Goal: Task Accomplishment & Management: Use online tool/utility

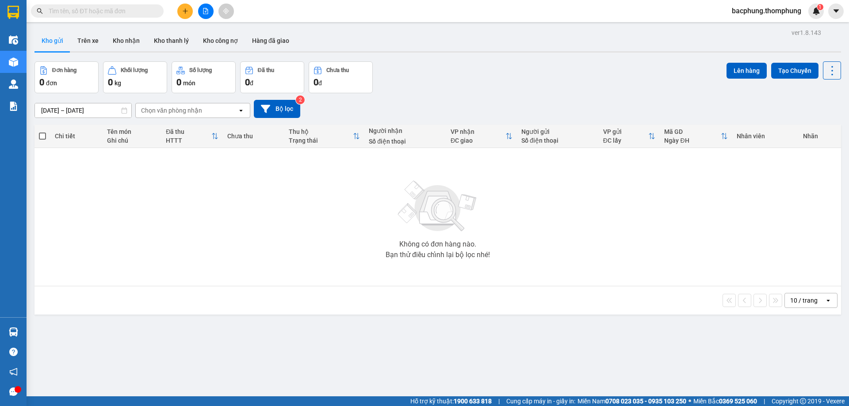
click at [202, 10] on icon "file-add" at bounding box center [205, 11] width 6 height 6
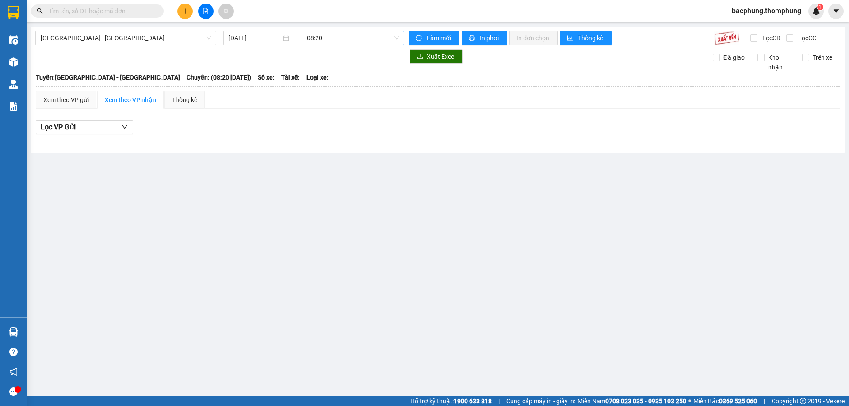
click at [349, 37] on span "08:20" at bounding box center [353, 37] width 92 height 13
click at [328, 99] on div "12:00" at bounding box center [341, 98] width 69 height 10
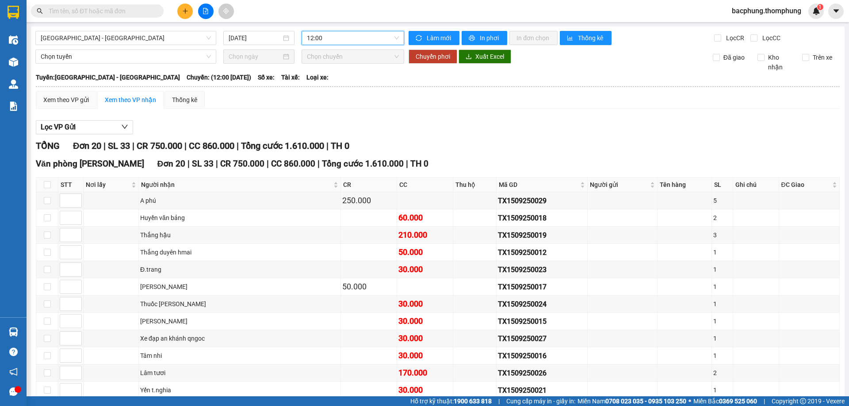
click at [342, 40] on span "12:00" at bounding box center [353, 37] width 92 height 13
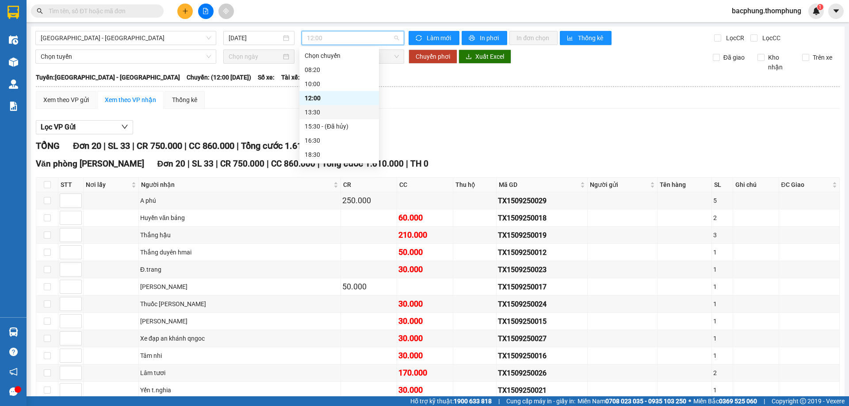
click at [323, 113] on div "13:30" at bounding box center [338, 112] width 69 height 10
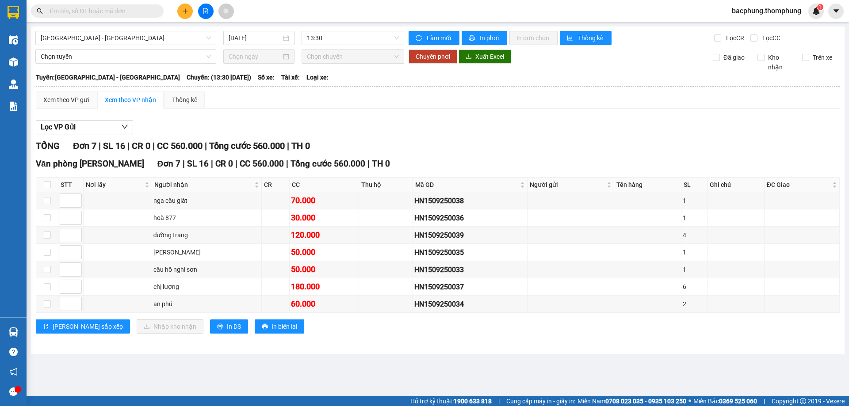
click at [339, 23] on main "Hà Nội - Nghệ An 15/09/2025 13:30 Làm mới In phơi In đơn chọn Thống kê Lọc CR L…" at bounding box center [424, 198] width 849 height 396
click at [338, 25] on main "Hà Nội - Nghệ An 15/09/2025 13:30 Làm mới In phơi In đơn chọn Thống kê Lọc CR L…" at bounding box center [424, 198] width 849 height 396
drag, startPoint x: 337, startPoint y: 34, endPoint x: 333, endPoint y: 43, distance: 9.1
click at [337, 35] on span "13:30" at bounding box center [353, 37] width 92 height 13
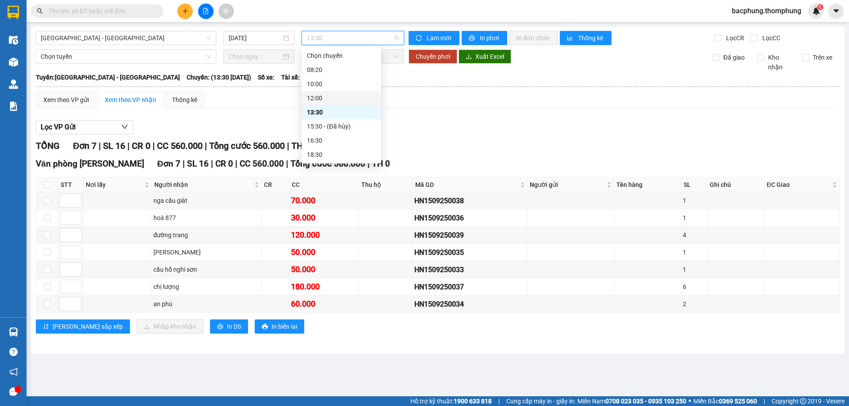
click at [320, 99] on div "12:00" at bounding box center [341, 98] width 69 height 10
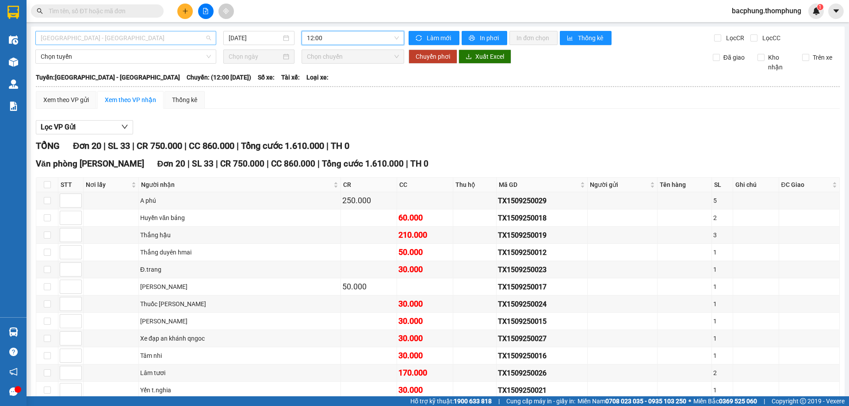
click at [162, 35] on span "Hà Nội - Nghệ An" at bounding box center [126, 37] width 170 height 13
